Goal: Check status: Check status

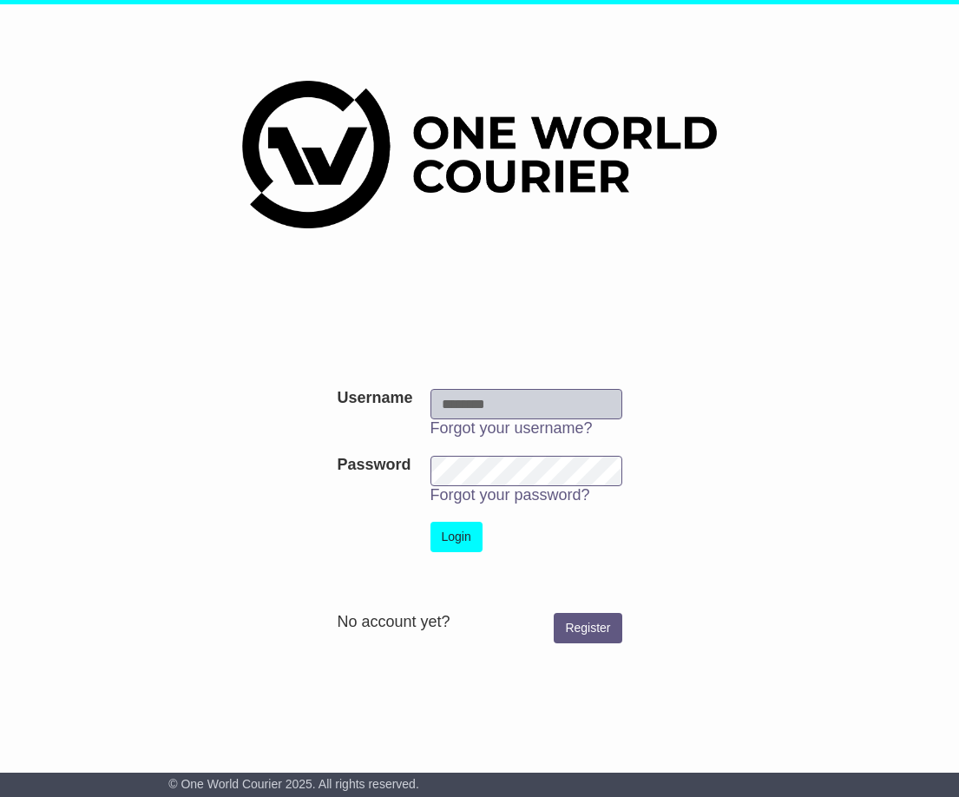
type input "**********"
click at [466, 539] on button "Login" at bounding box center [456, 537] width 52 height 30
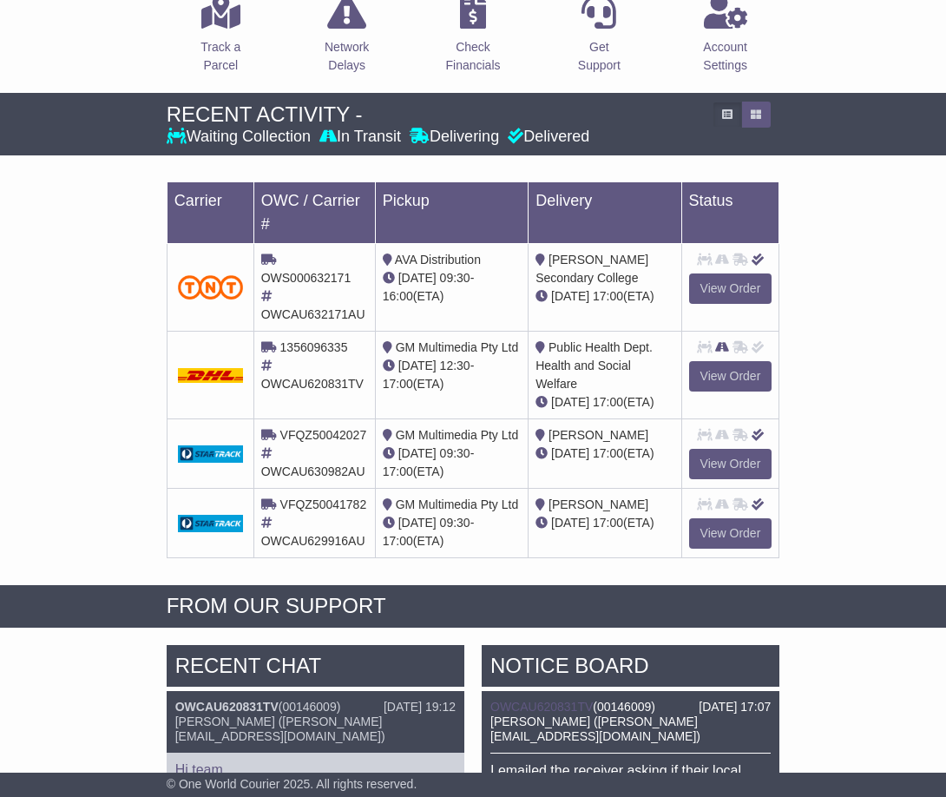
scroll to position [347, 0]
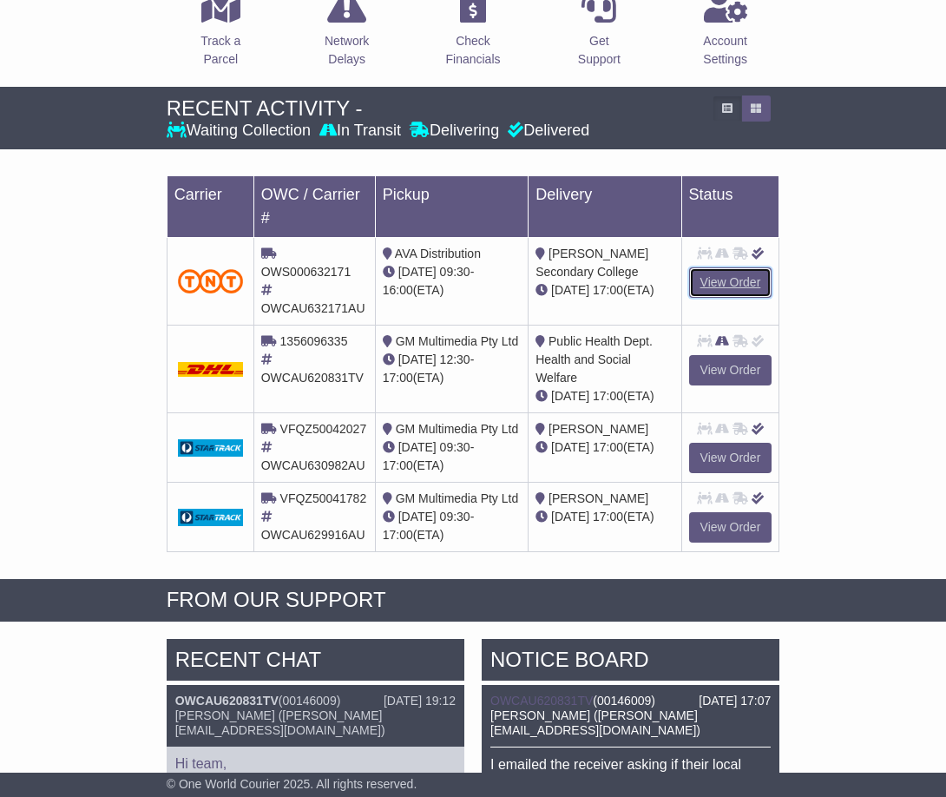
click at [749, 283] on link "View Order" at bounding box center [730, 282] width 83 height 30
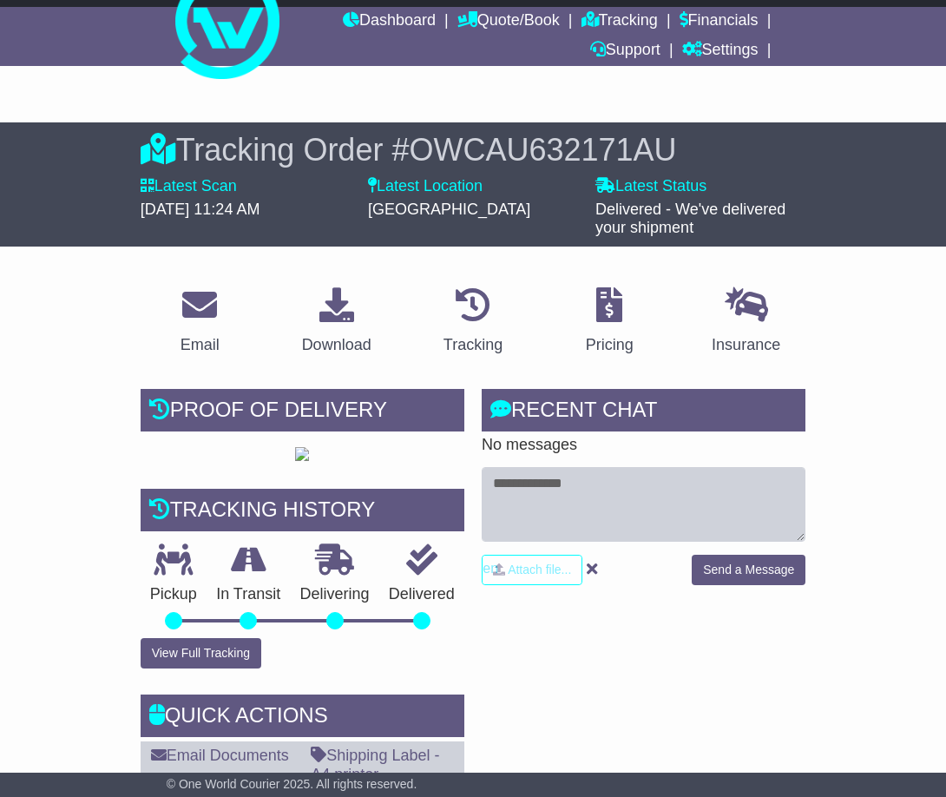
scroll to position [174, 0]
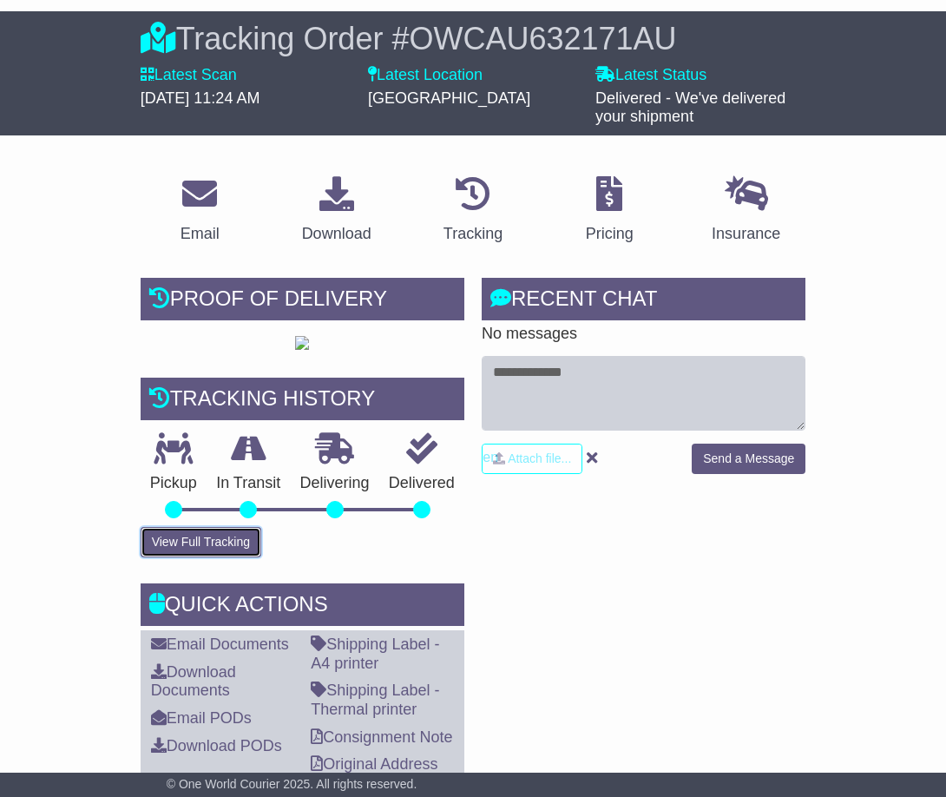
click at [228, 557] on button "View Full Tracking" at bounding box center [201, 542] width 121 height 30
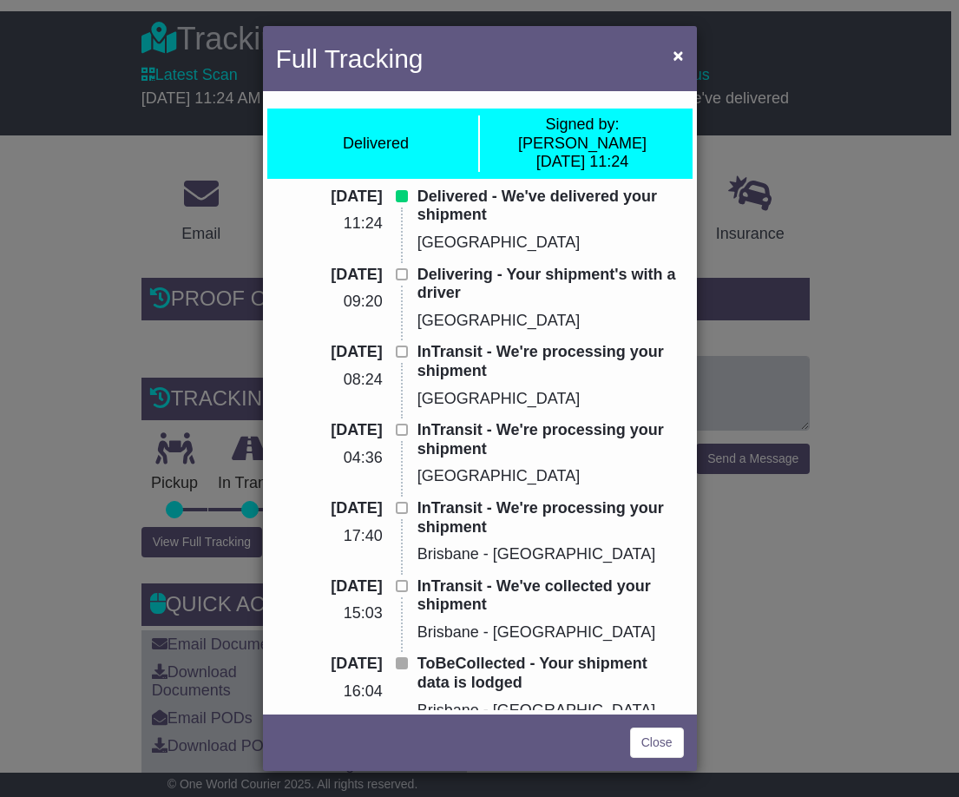
drag, startPoint x: 421, startPoint y: 181, endPoint x: 582, endPoint y: 241, distance: 172.1
click at [569, 244] on div "Delivered - We've delivered your shipment Melbourne - Airport" at bounding box center [551, 226] width 284 height 78
click at [595, 233] on div "Delivered - We've delivered your shipment Melbourne - Airport" at bounding box center [551, 226] width 284 height 78
click at [901, 207] on div "Full Tracking × Delivered Signed by: Robert Bell 13 Aug 2025 11:24 13 Aug 2025 …" at bounding box center [479, 398] width 959 height 797
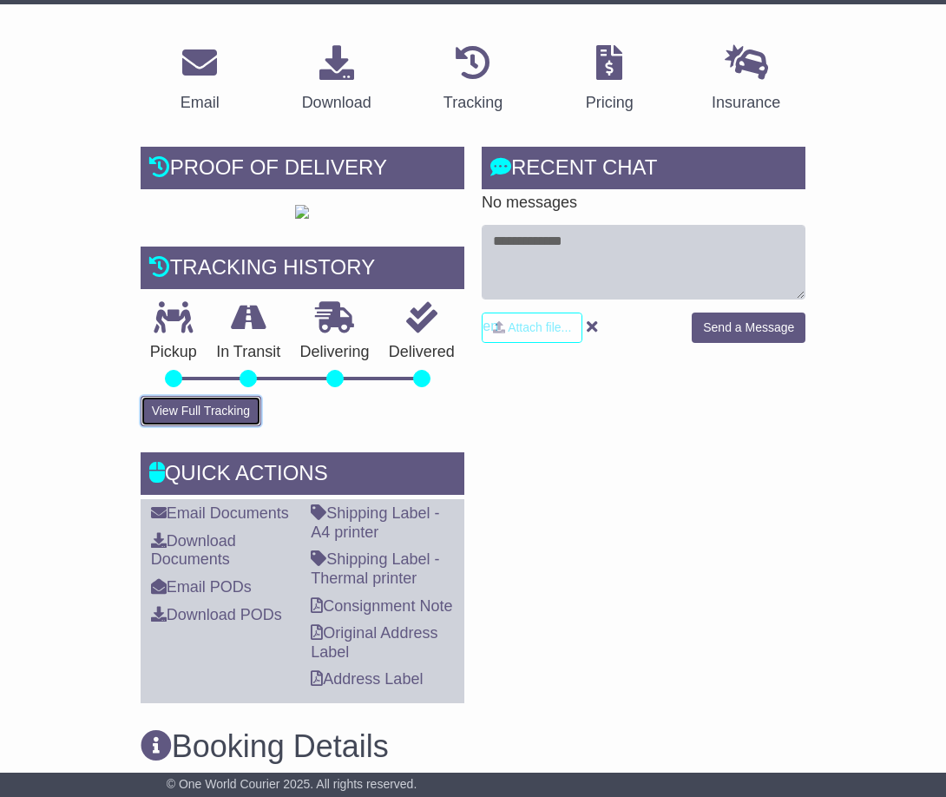
scroll to position [0, 0]
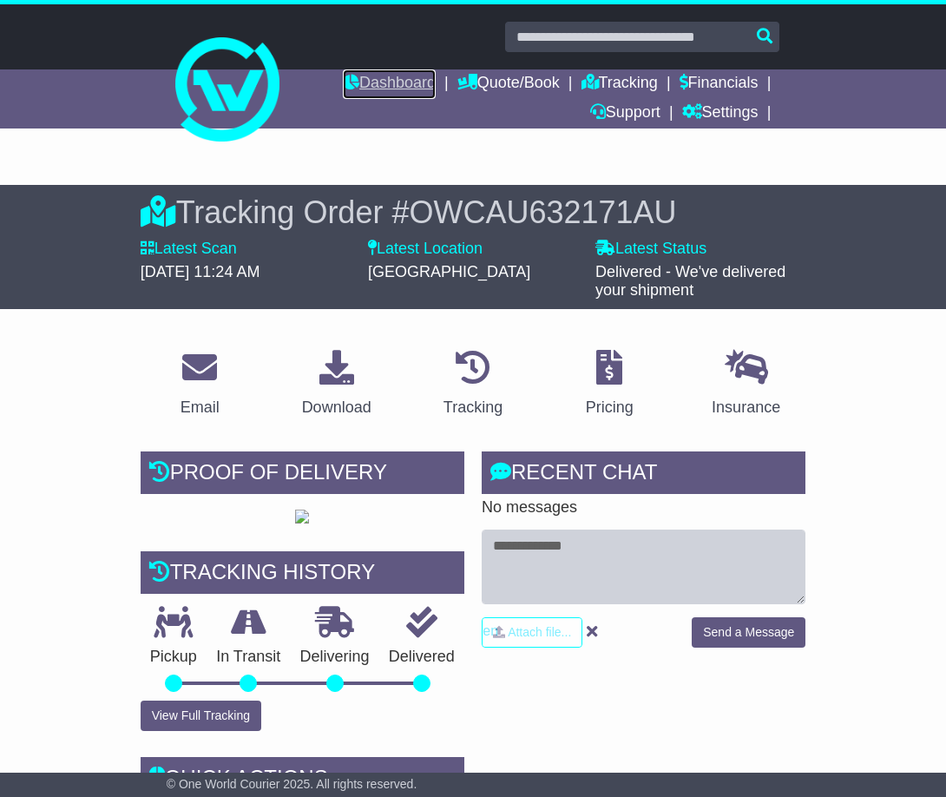
click at [357, 86] on link "Dashboard" at bounding box center [389, 84] width 93 height 30
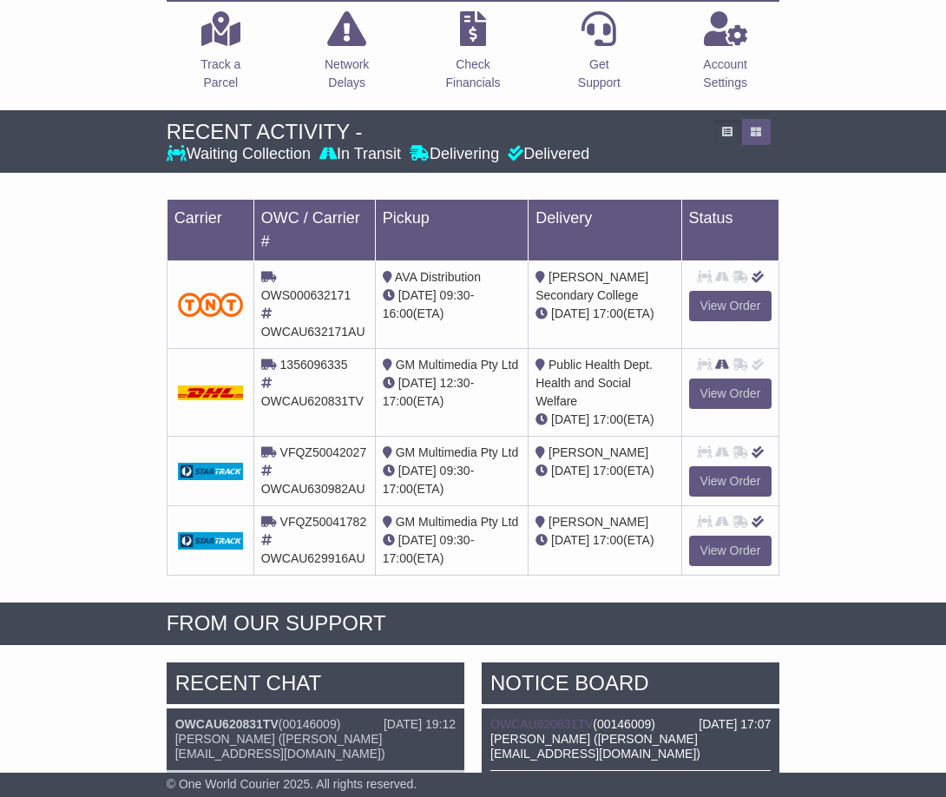
scroll to position [347, 0]
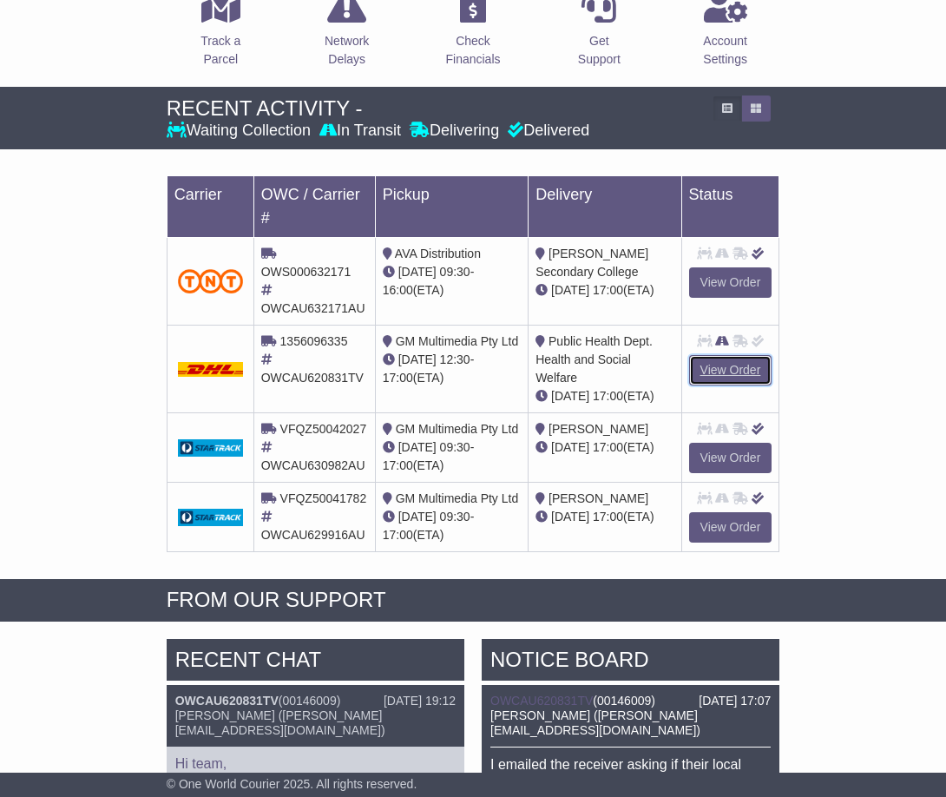
click at [713, 370] on link "View Order" at bounding box center [730, 370] width 83 height 30
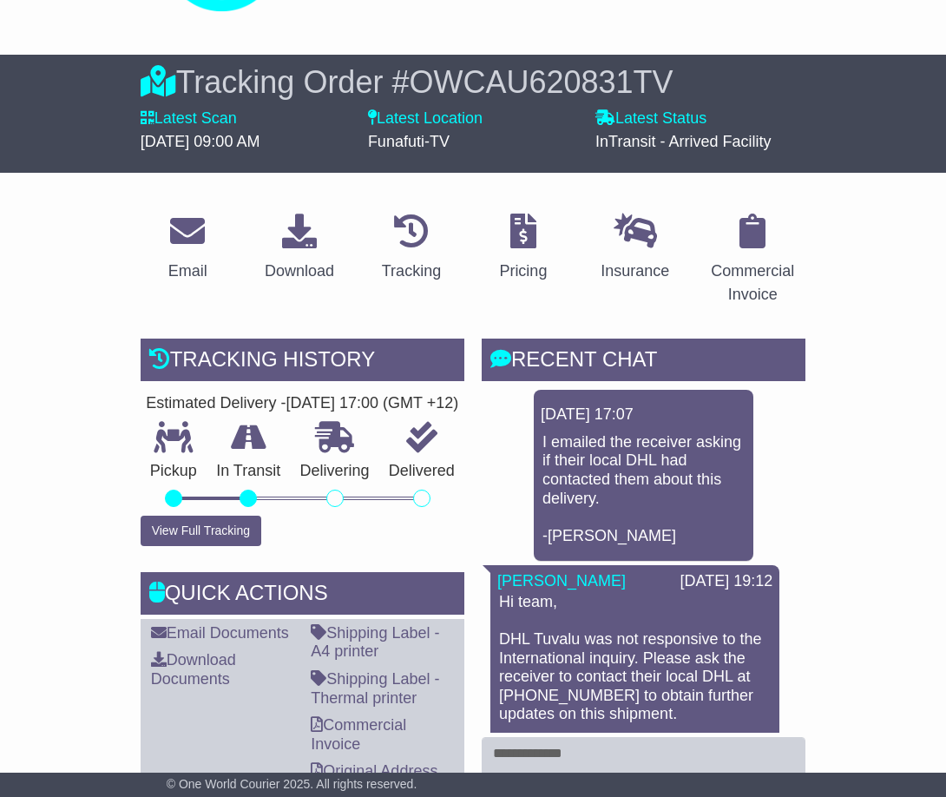
scroll to position [87, 0]
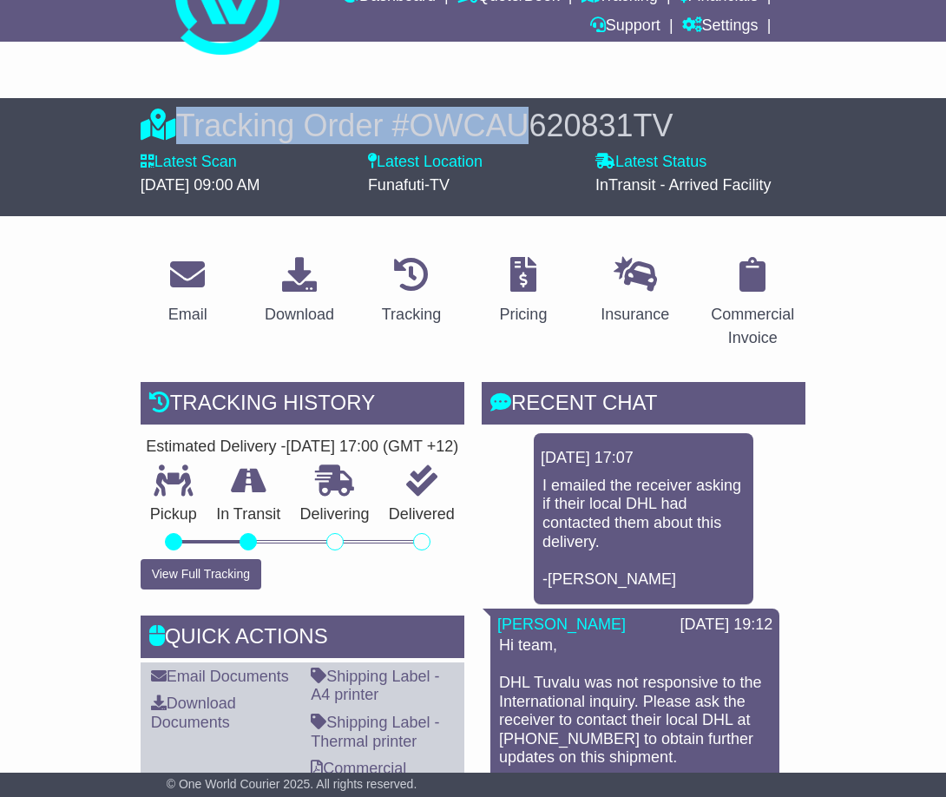
drag, startPoint x: 306, startPoint y: 117, endPoint x: 653, endPoint y: 109, distance: 346.3
click at [627, 106] on div "Tracking Order # OWCAU620831TV Latest Scan 07 August 2025 - 09:00 AM Latest Sta…" at bounding box center [473, 157] width 946 height 118
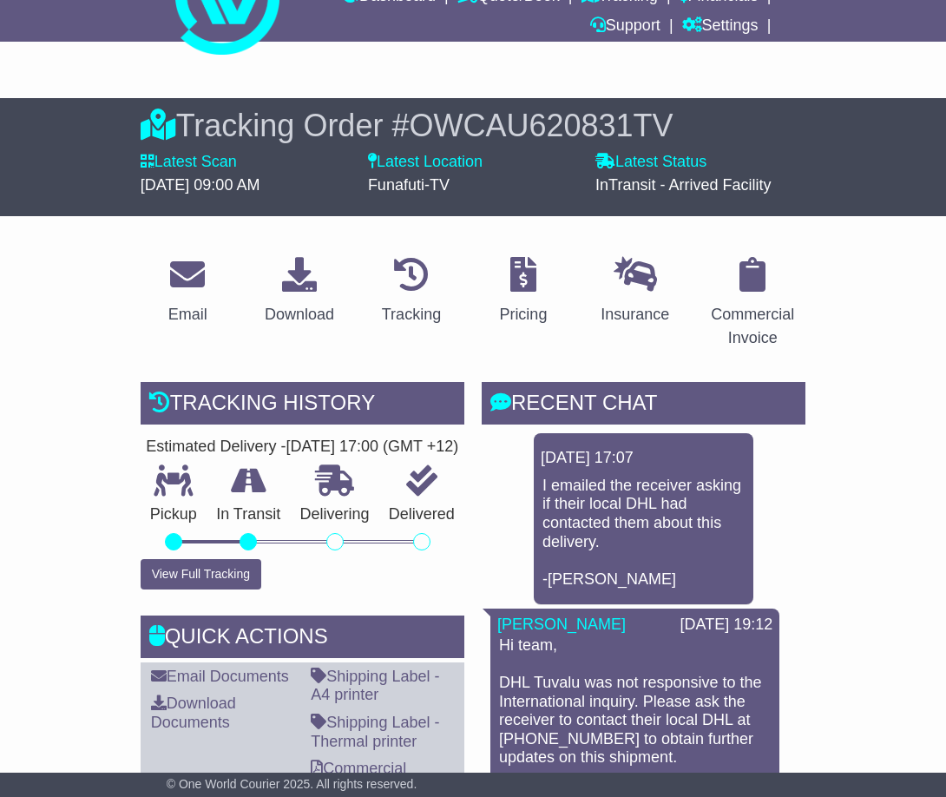
click at [784, 111] on div "Tracking Order # OWCAU620831TV" at bounding box center [474, 125] width 666 height 37
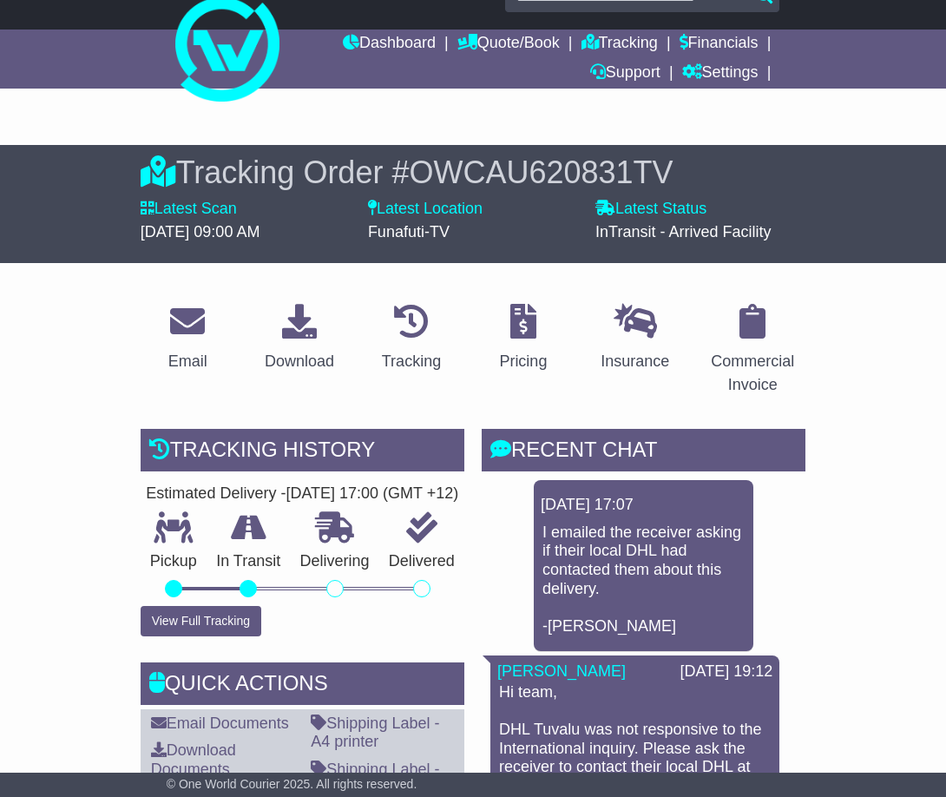
scroll to position [0, 0]
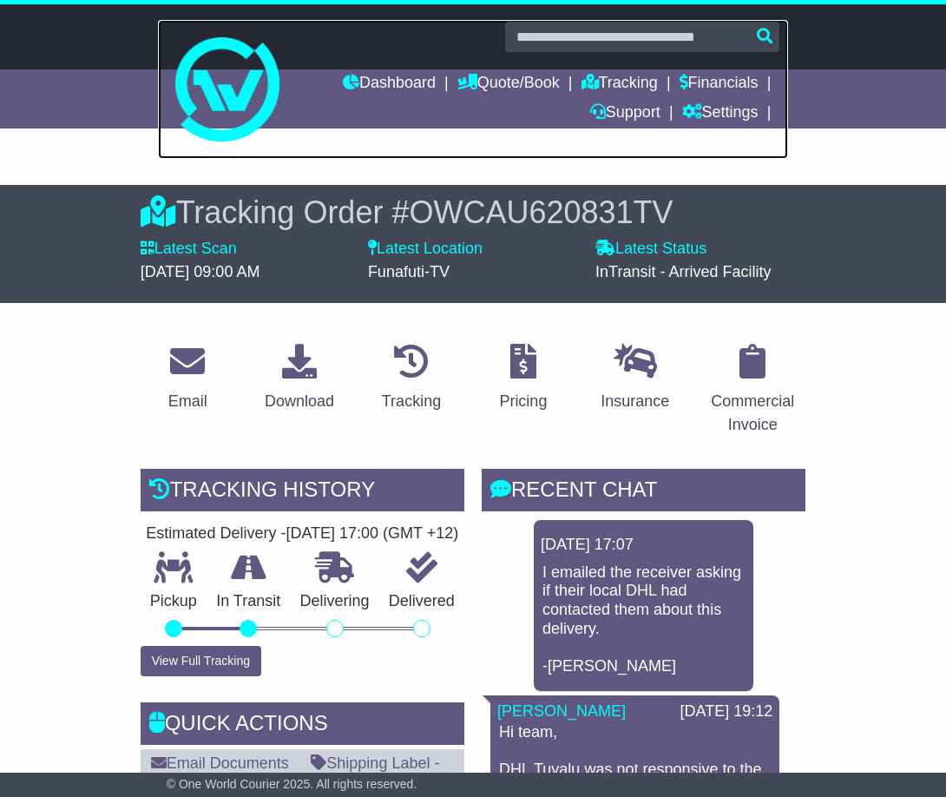
drag, startPoint x: 351, startPoint y: 160, endPoint x: 348, endPoint y: 141, distance: 18.6
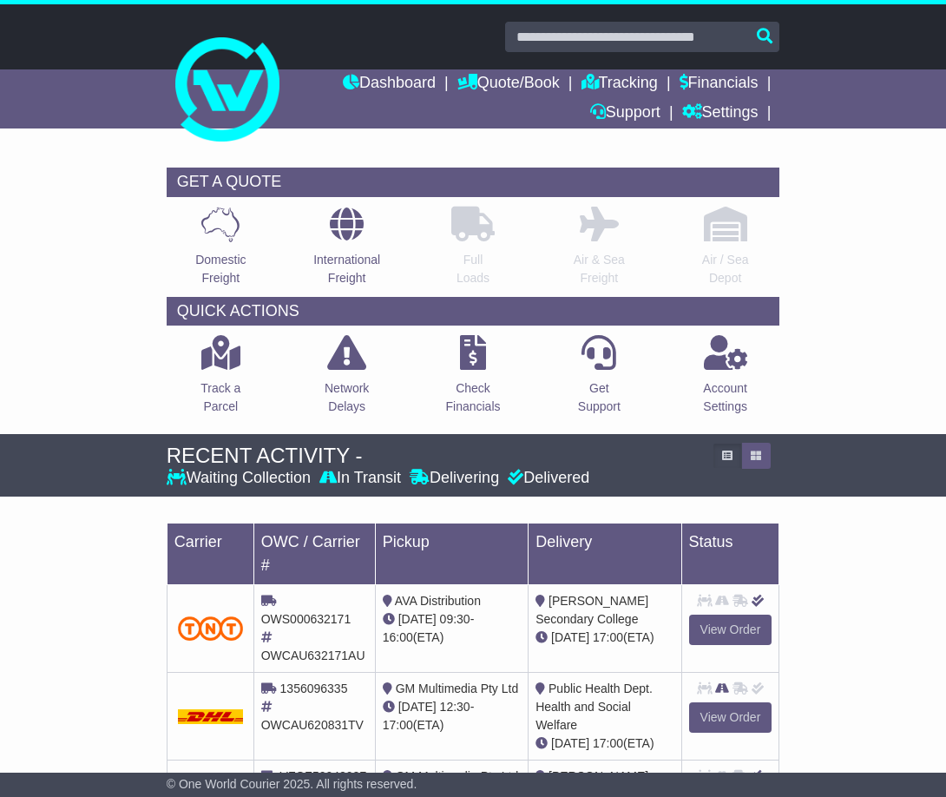
click at [833, 265] on div "GET A QUOTE Domestic Freight International Freight Full Loads Air & Sea Freight…" at bounding box center [473, 296] width 946 height 275
click at [581, 225] on icon at bounding box center [599, 224] width 39 height 35
click at [722, 231] on icon at bounding box center [725, 224] width 43 height 35
drag, startPoint x: 585, startPoint y: 225, endPoint x: 544, endPoint y: 227, distance: 40.9
click at [585, 226] on icon at bounding box center [599, 224] width 39 height 35
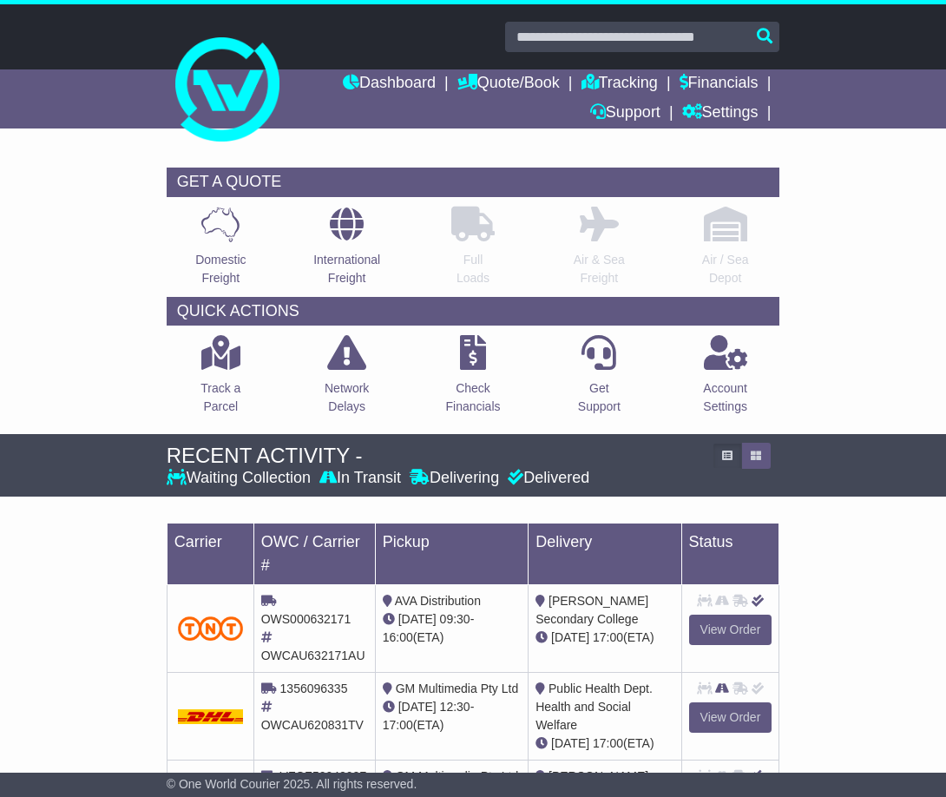
click at [461, 224] on icon at bounding box center [472, 224] width 43 height 35
click at [461, 223] on icon at bounding box center [472, 224] width 43 height 35
click at [881, 181] on div "GET A QUOTE Domestic Freight International Freight Full Loads Air & Sea Freight…" at bounding box center [473, 296] width 946 height 275
click at [471, 385] on p "Check Financials" at bounding box center [472, 397] width 55 height 36
